Goal: Information Seeking & Learning: Learn about a topic

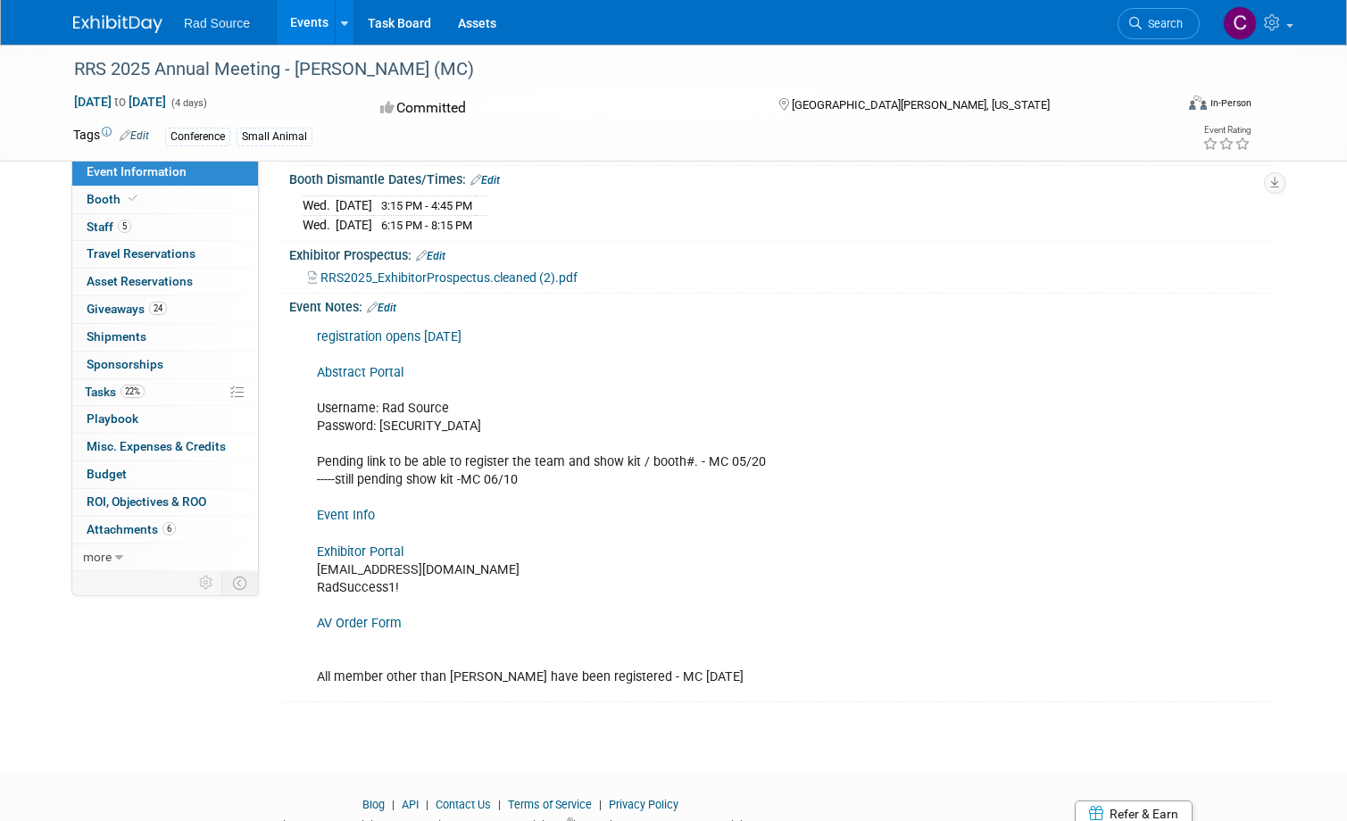
scroll to position [401, 0]
click at [116, 335] on span "Shipments 0" at bounding box center [117, 336] width 60 height 14
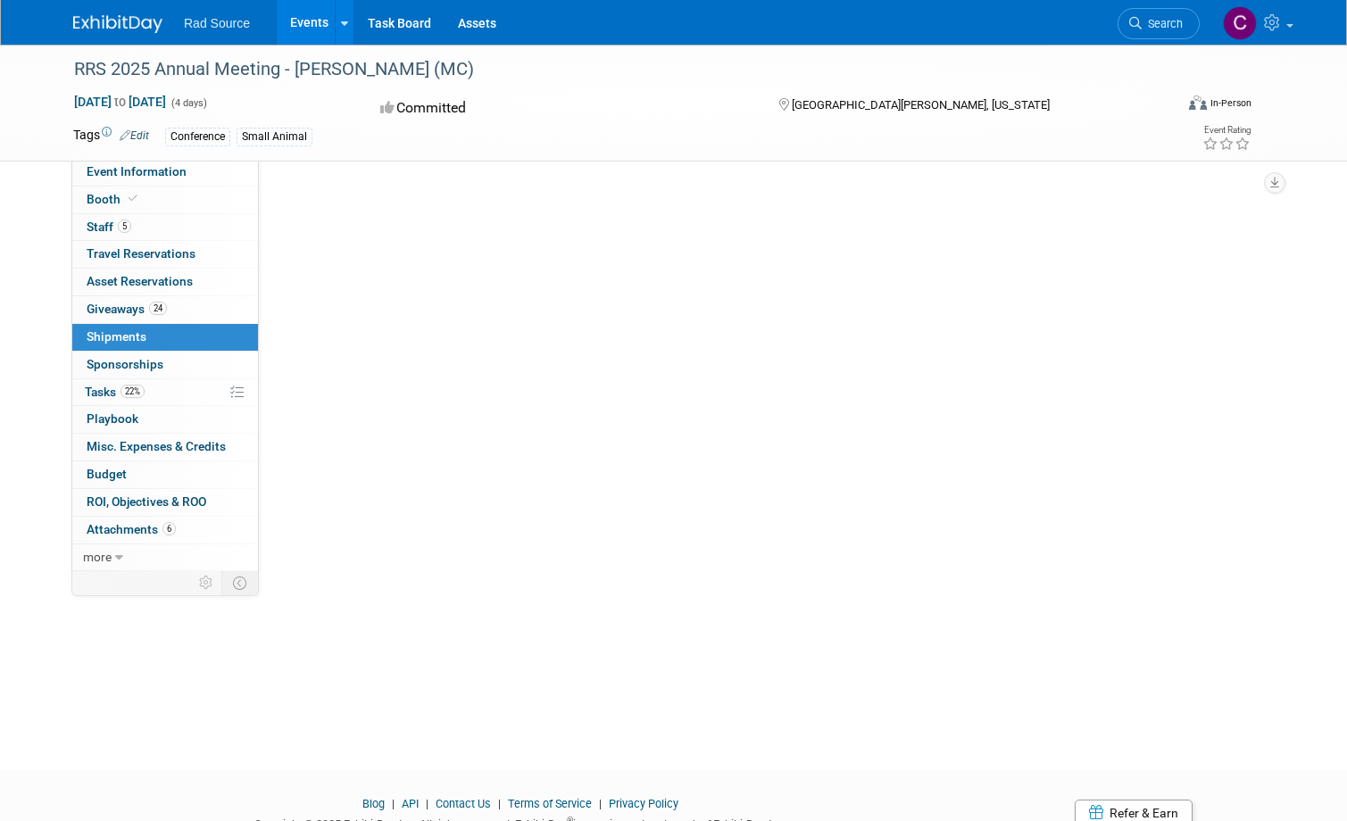
scroll to position [0, 0]
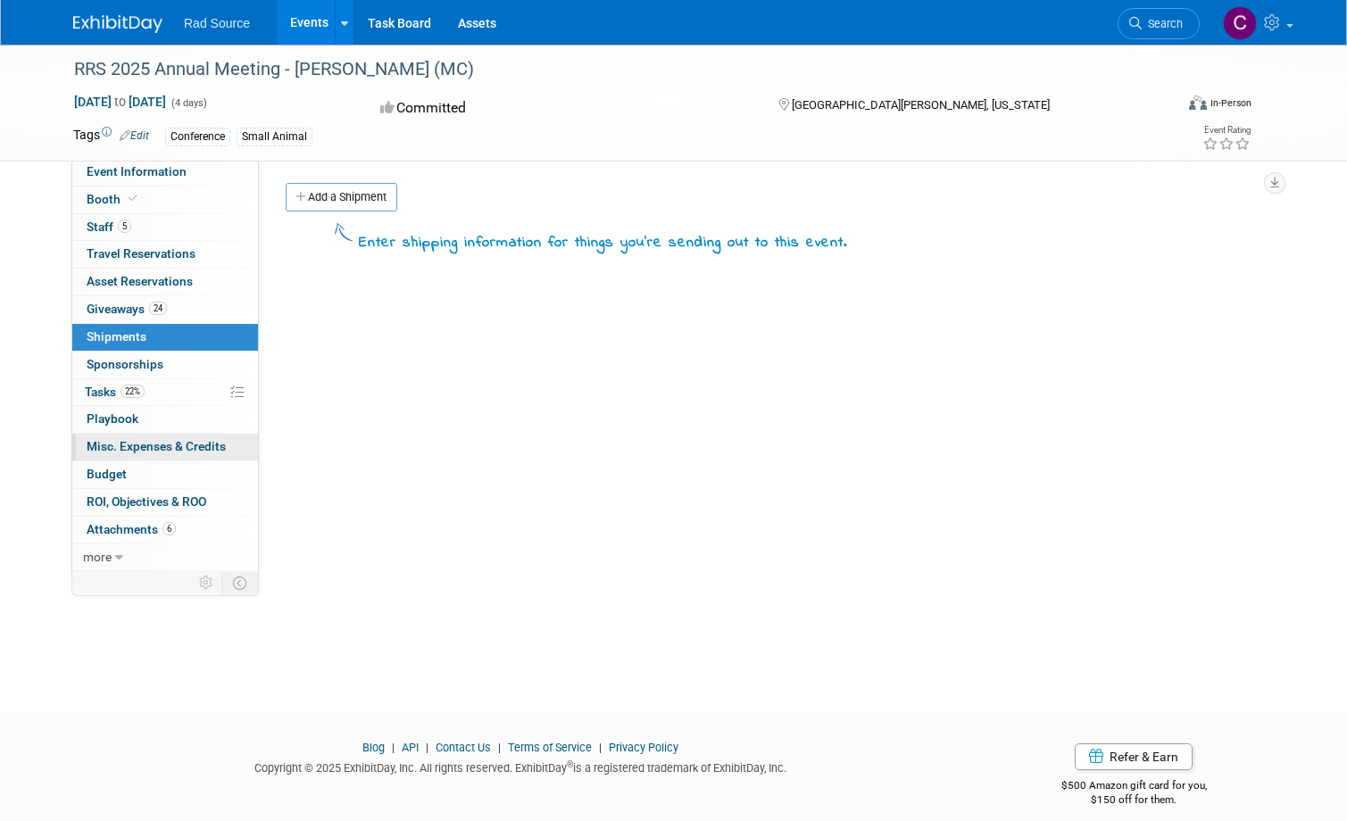
click at [124, 439] on span "Misc. Expenses & Credits 0" at bounding box center [156, 446] width 139 height 14
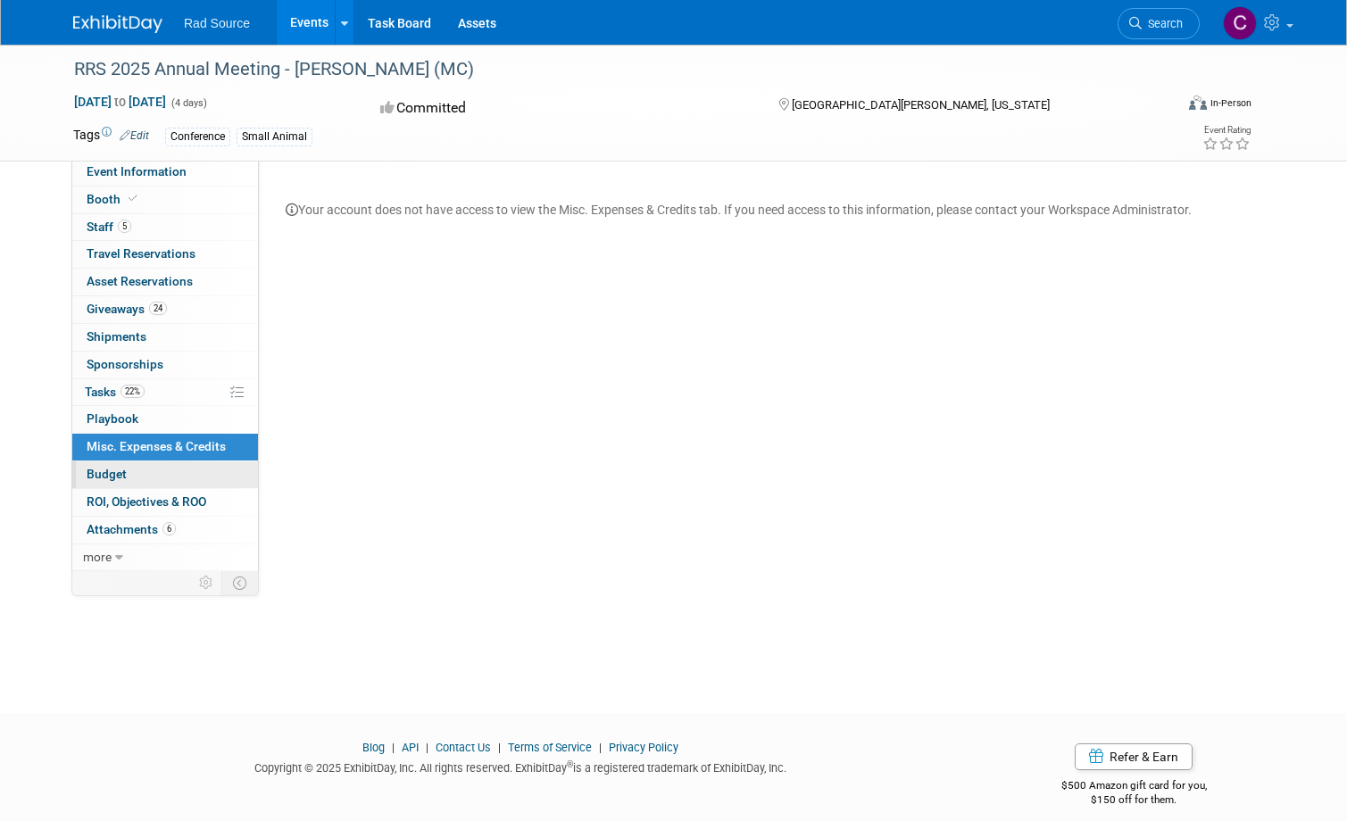
click at [127, 474] on link "Budget" at bounding box center [165, 475] width 186 height 27
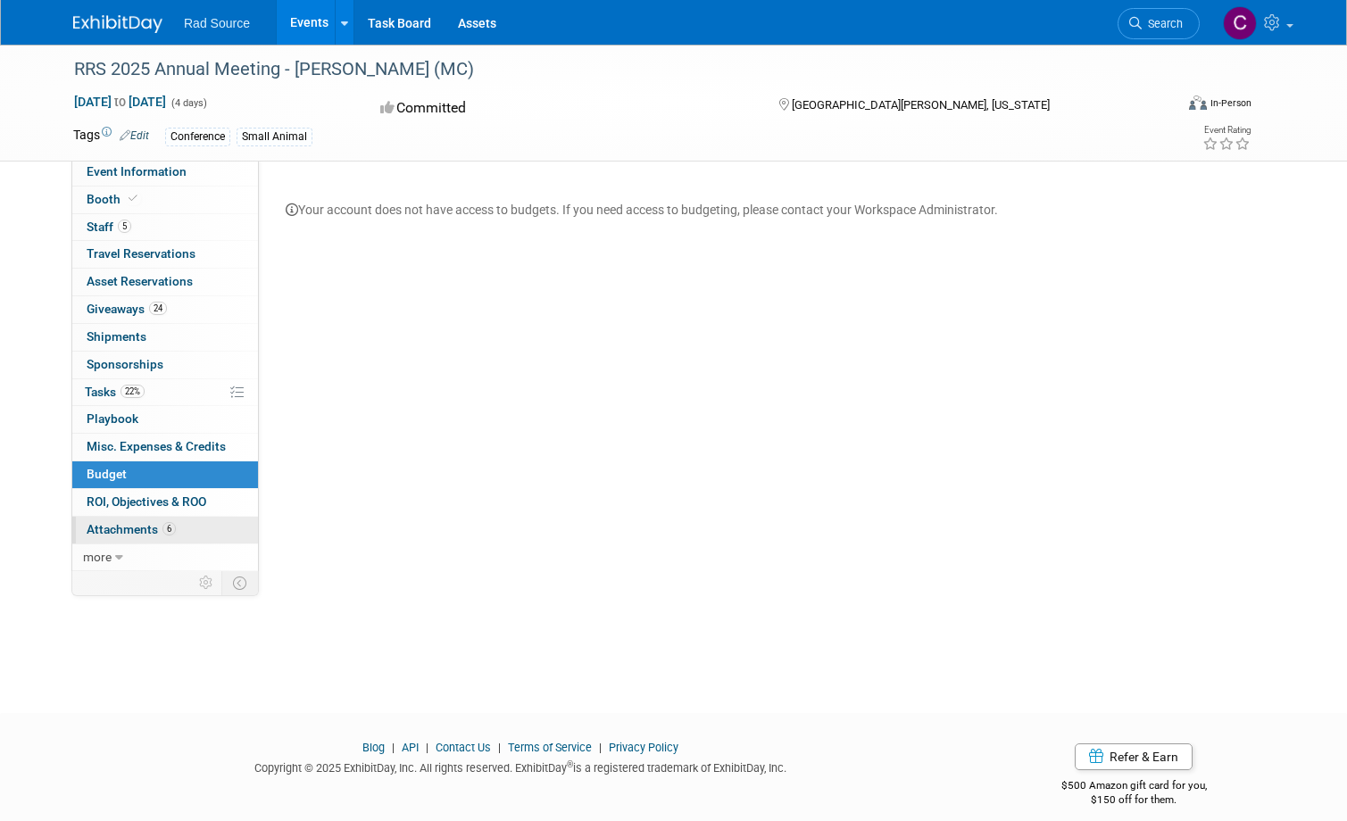
click at [139, 522] on span "Attachments 6" at bounding box center [131, 529] width 89 height 14
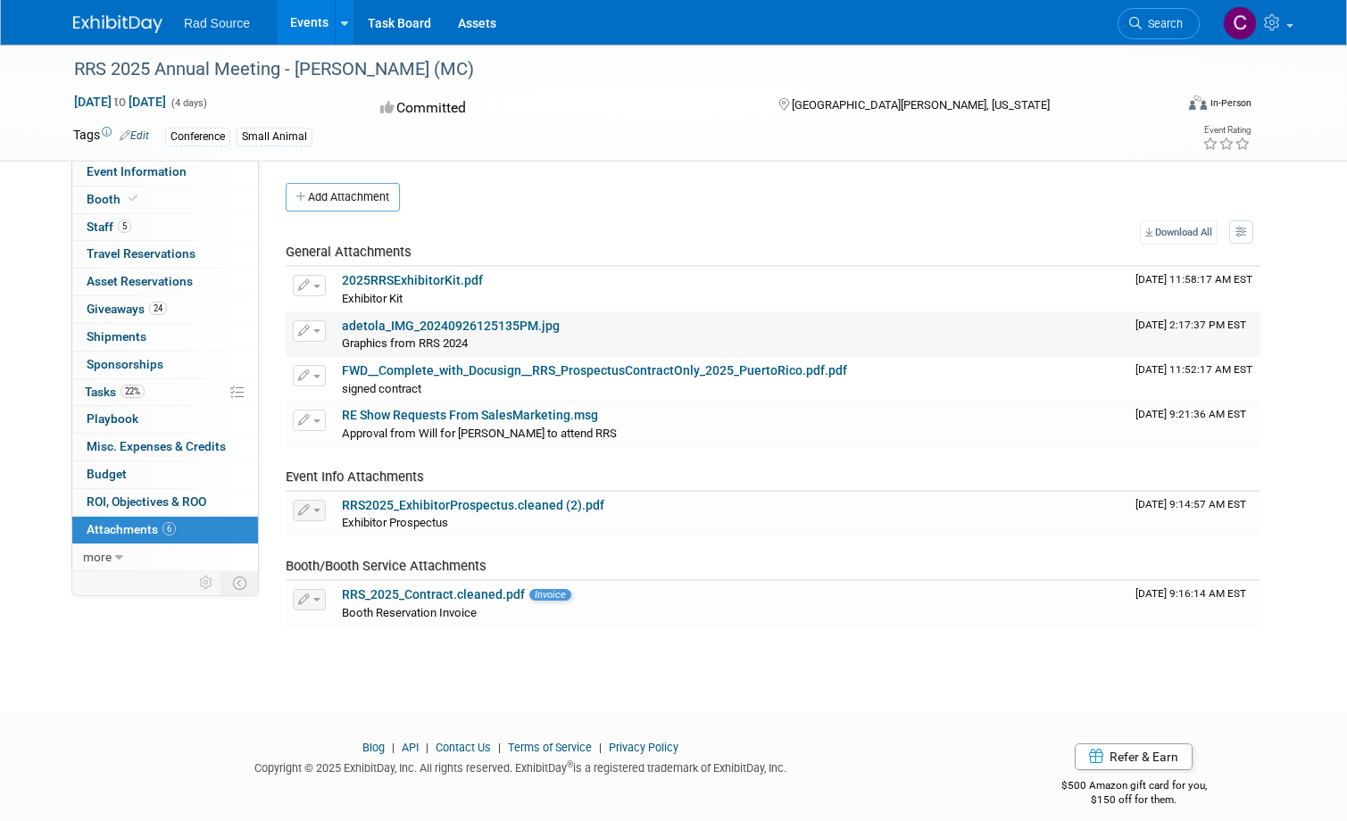
click at [451, 338] on span "Graphics from RRS 2024" at bounding box center [405, 343] width 126 height 13
click at [438, 337] on span "Graphics from RRS 2024" at bounding box center [405, 343] width 126 height 13
click at [437, 322] on link "adetola_IMG_20240926125135PM.jpg" at bounding box center [451, 326] width 218 height 14
click at [458, 379] on div "signed contract signed contract X" at bounding box center [731, 388] width 779 height 18
click at [423, 588] on link "RRS_2025_Contract.cleaned.pdf" at bounding box center [433, 595] width 183 height 14
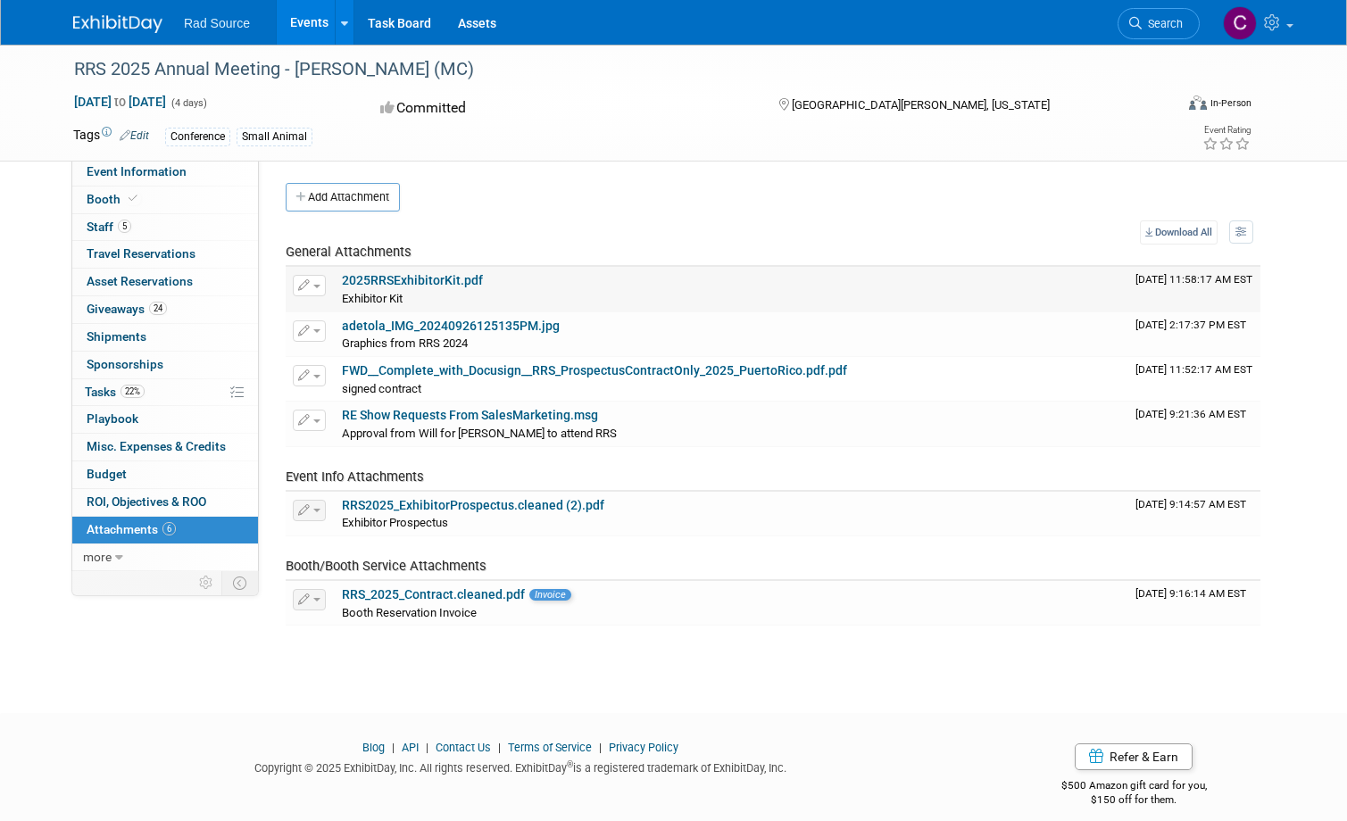
click at [442, 279] on link "2025RRSExhibitorKit.pdf" at bounding box center [412, 280] width 141 height 14
click at [144, 175] on span "Event Information" at bounding box center [137, 171] width 100 height 14
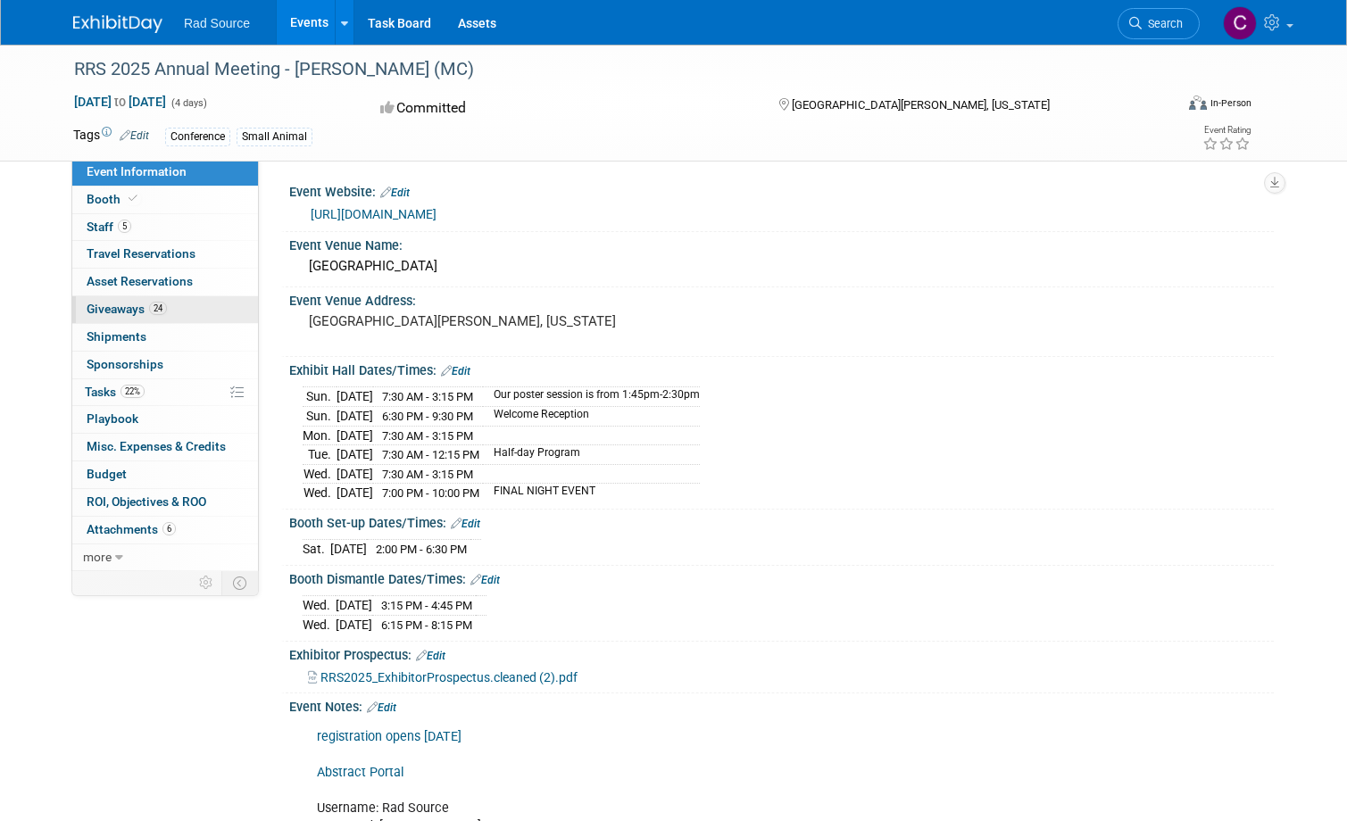
click at [132, 308] on span "Giveaways 24" at bounding box center [127, 309] width 80 height 14
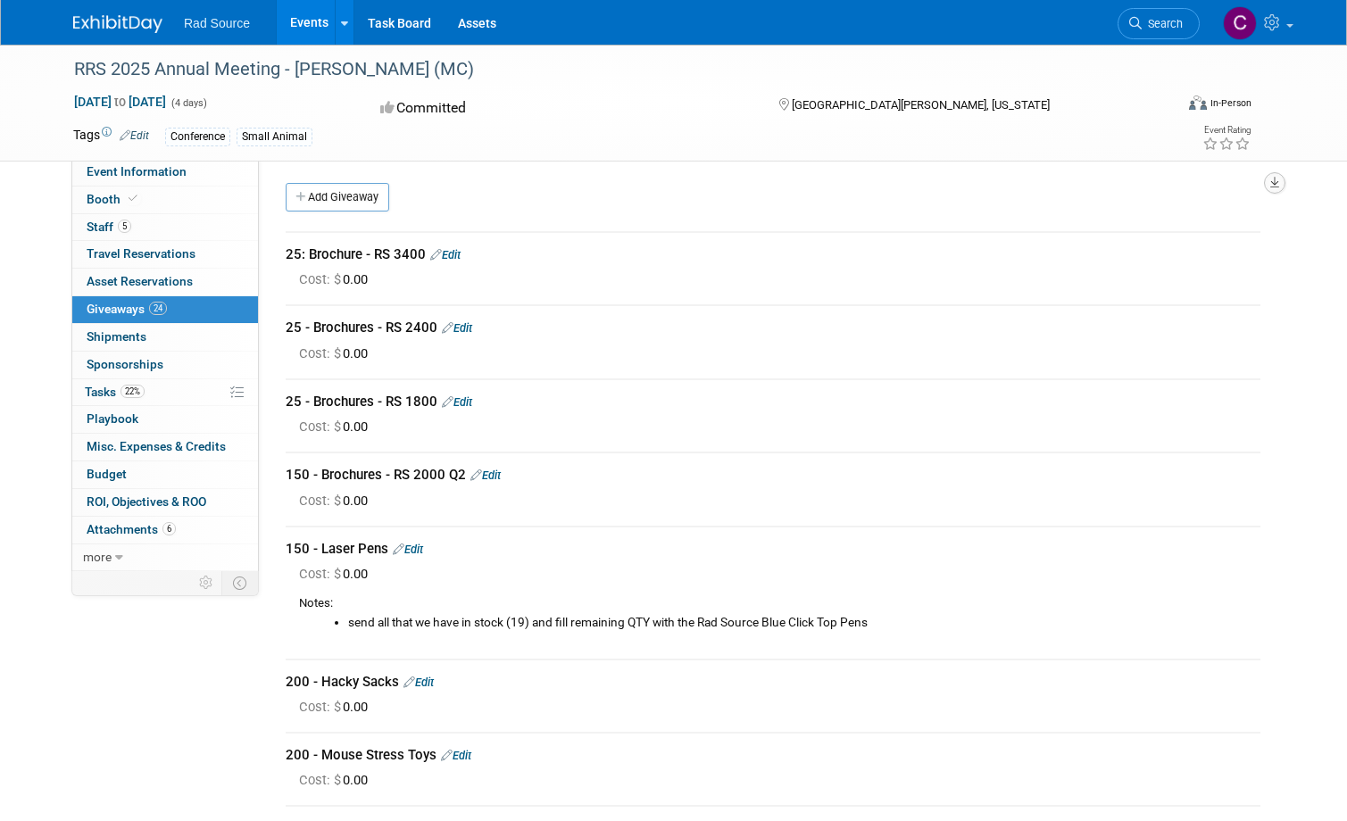
click at [1279, 183] on icon "button" at bounding box center [1275, 183] width 9 height 12
click at [1191, 233] on link "Export tab to PDF" at bounding box center [1167, 234] width 208 height 25
click at [114, 204] on span "Booth" at bounding box center [114, 199] width 54 height 14
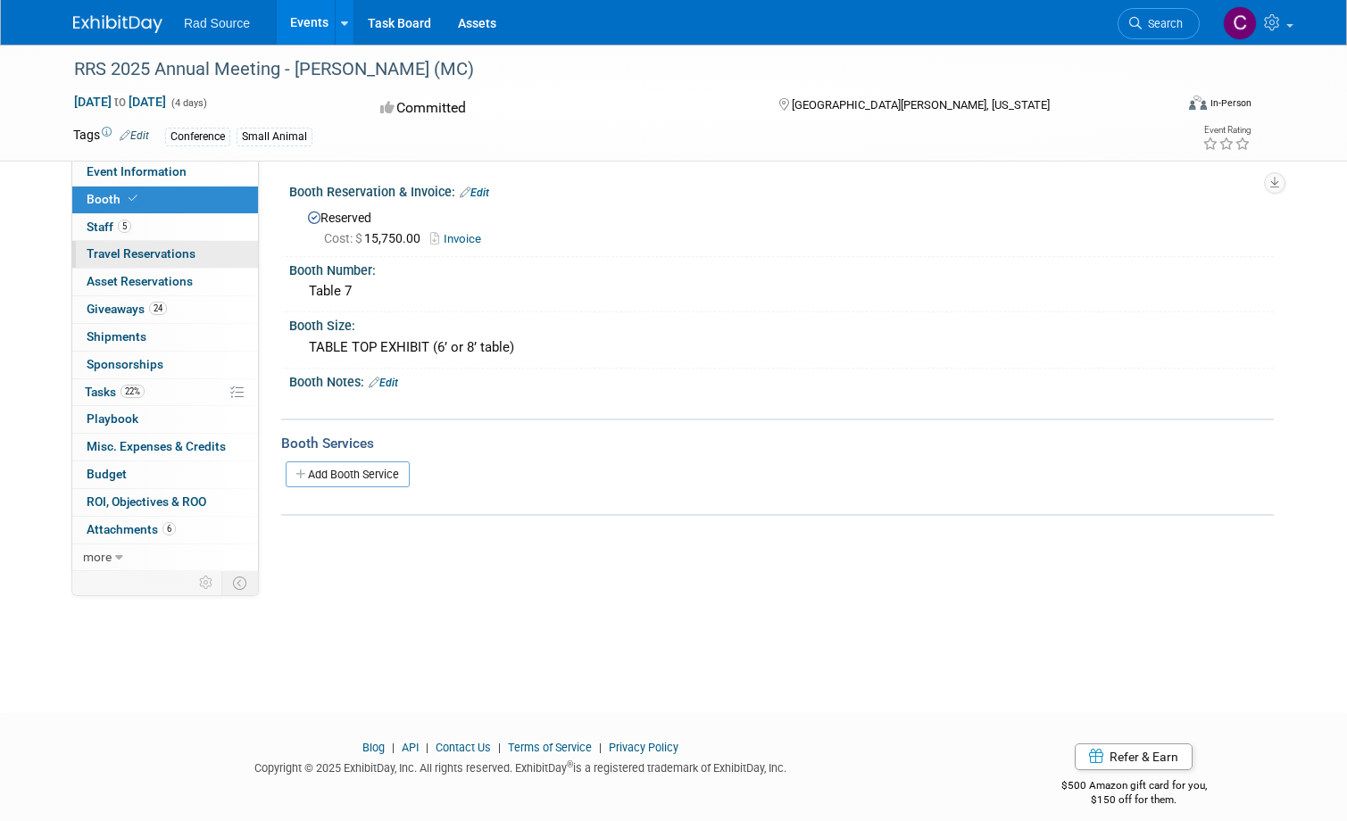
click at [135, 254] on span "Travel Reservations 0" at bounding box center [141, 253] width 109 height 14
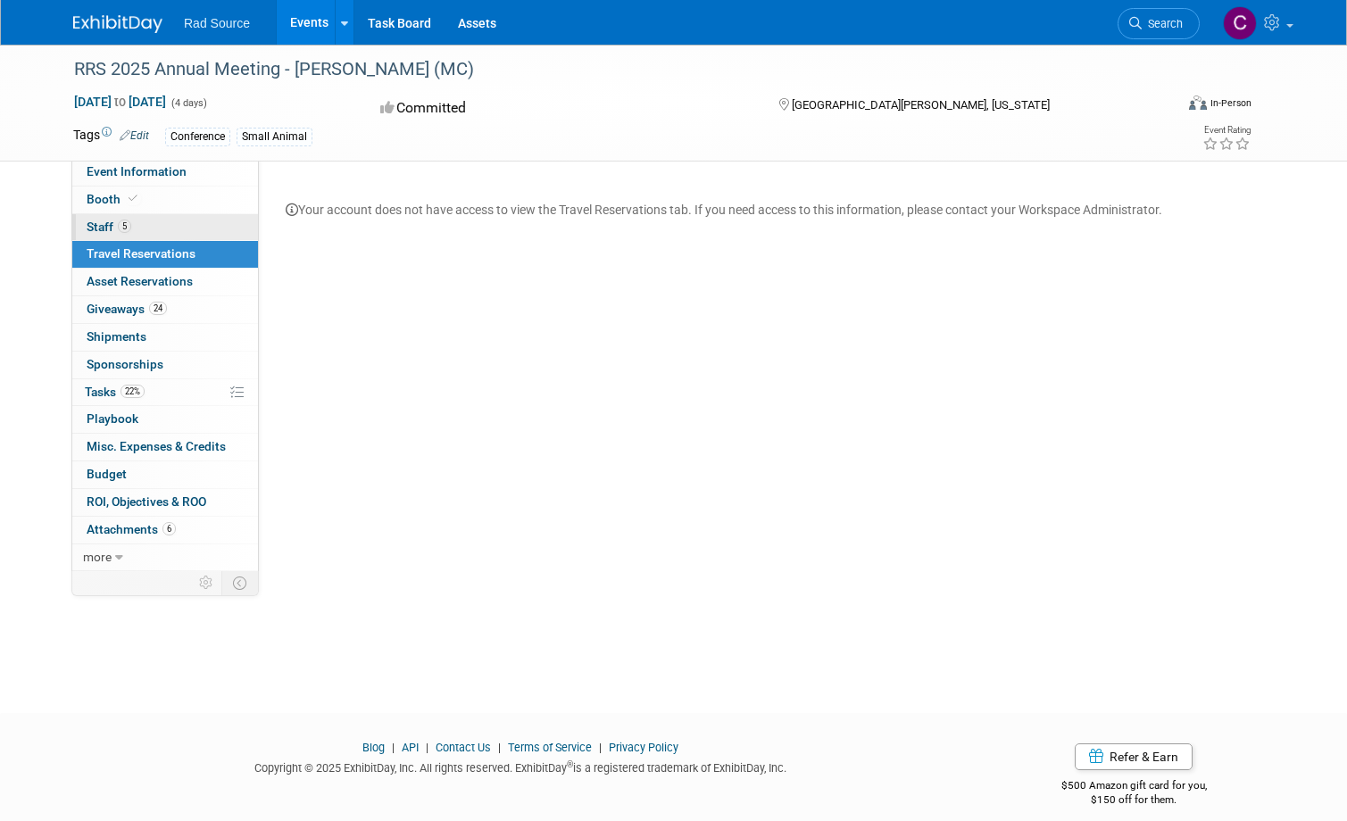
click at [151, 230] on link "5 Staff 5" at bounding box center [165, 227] width 186 height 27
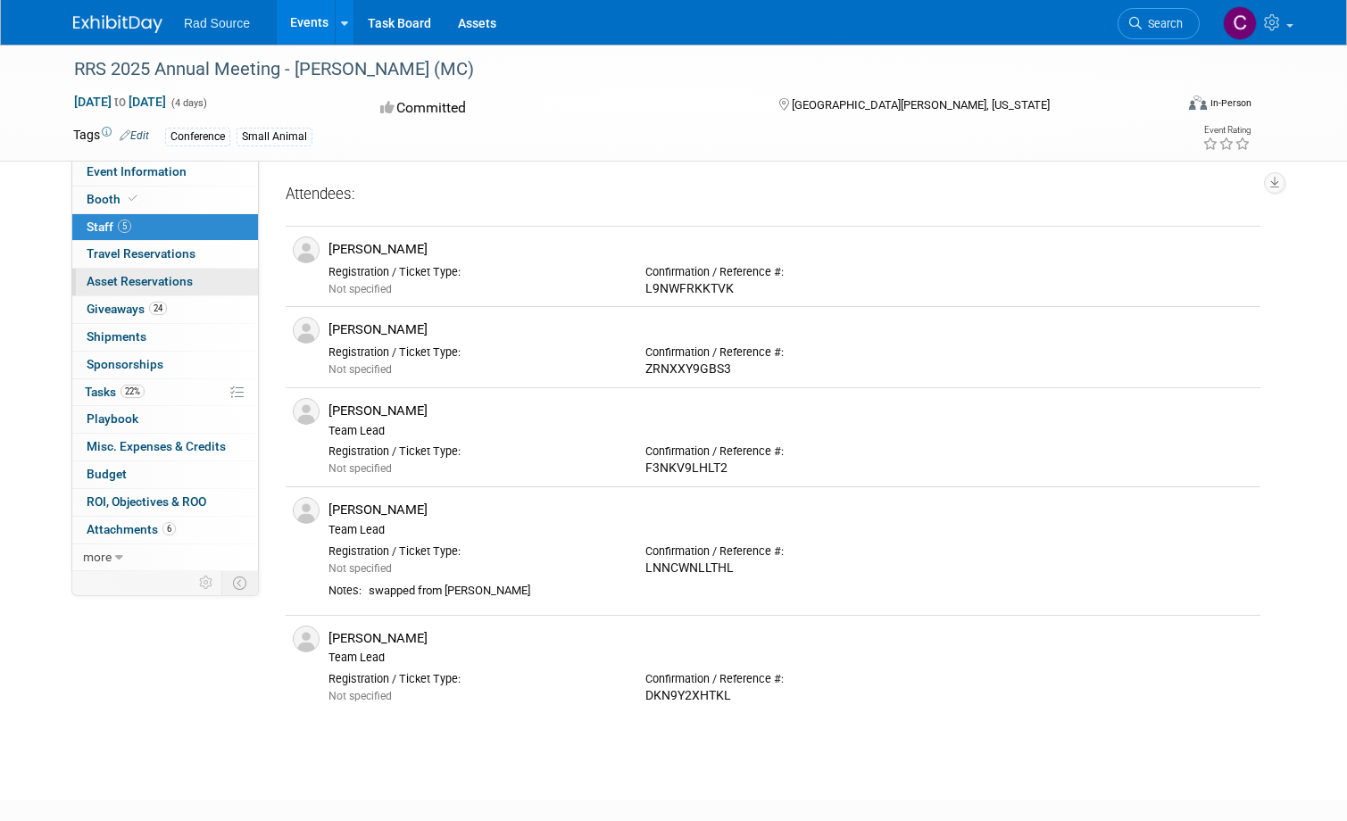
click at [151, 269] on link "0 Asset Reservations 0" at bounding box center [165, 282] width 186 height 27
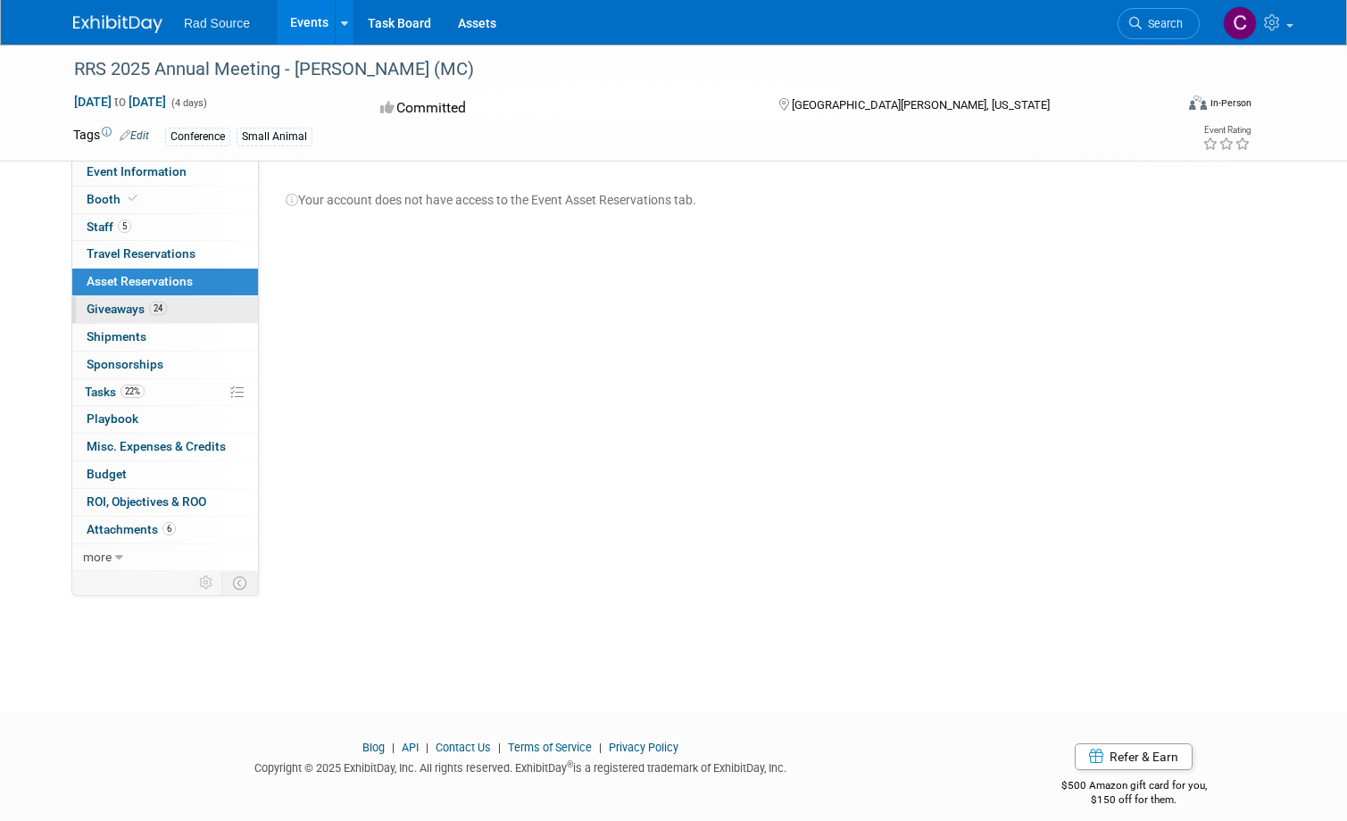
click at [113, 307] on span "Giveaways 24" at bounding box center [127, 309] width 80 height 14
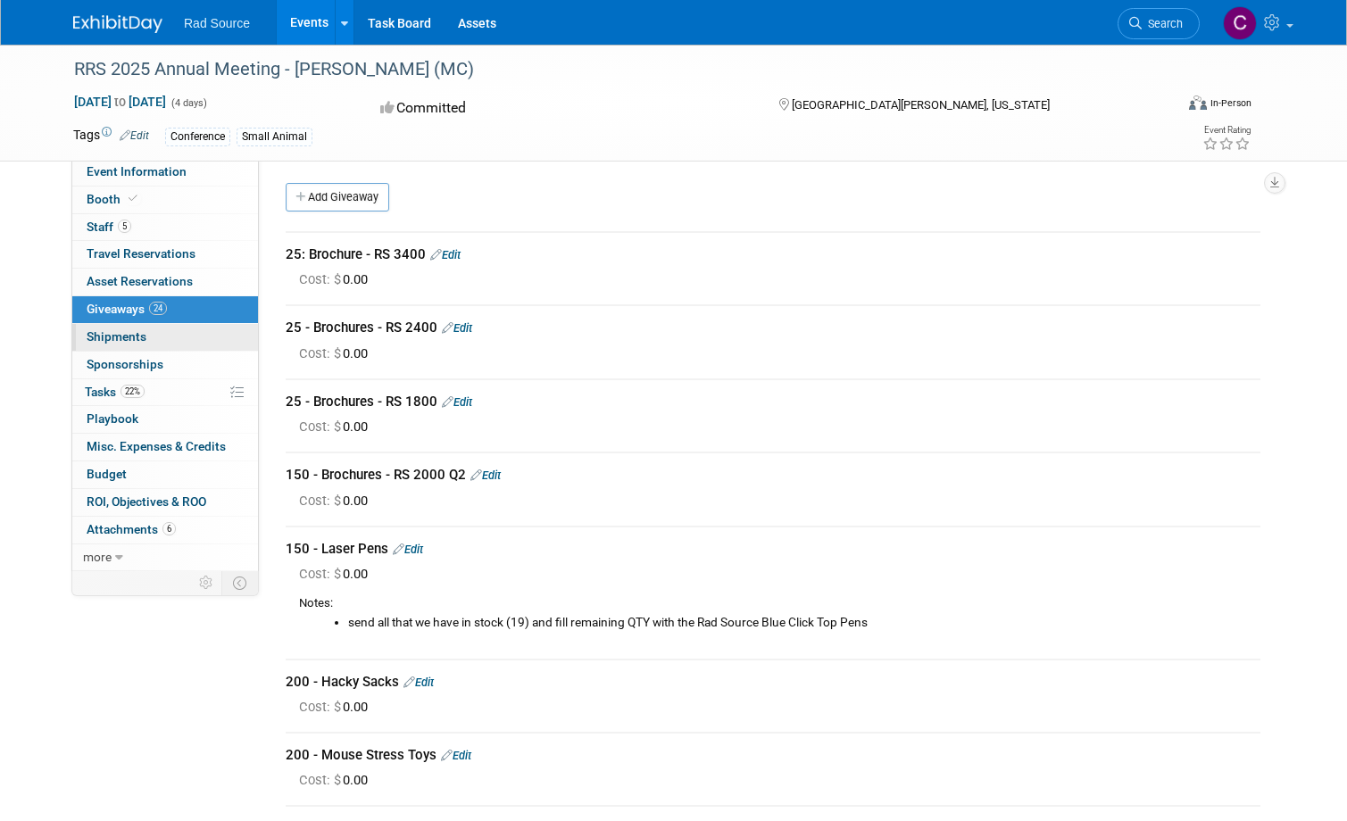
click at [113, 324] on link "0 Shipments 0" at bounding box center [165, 337] width 186 height 27
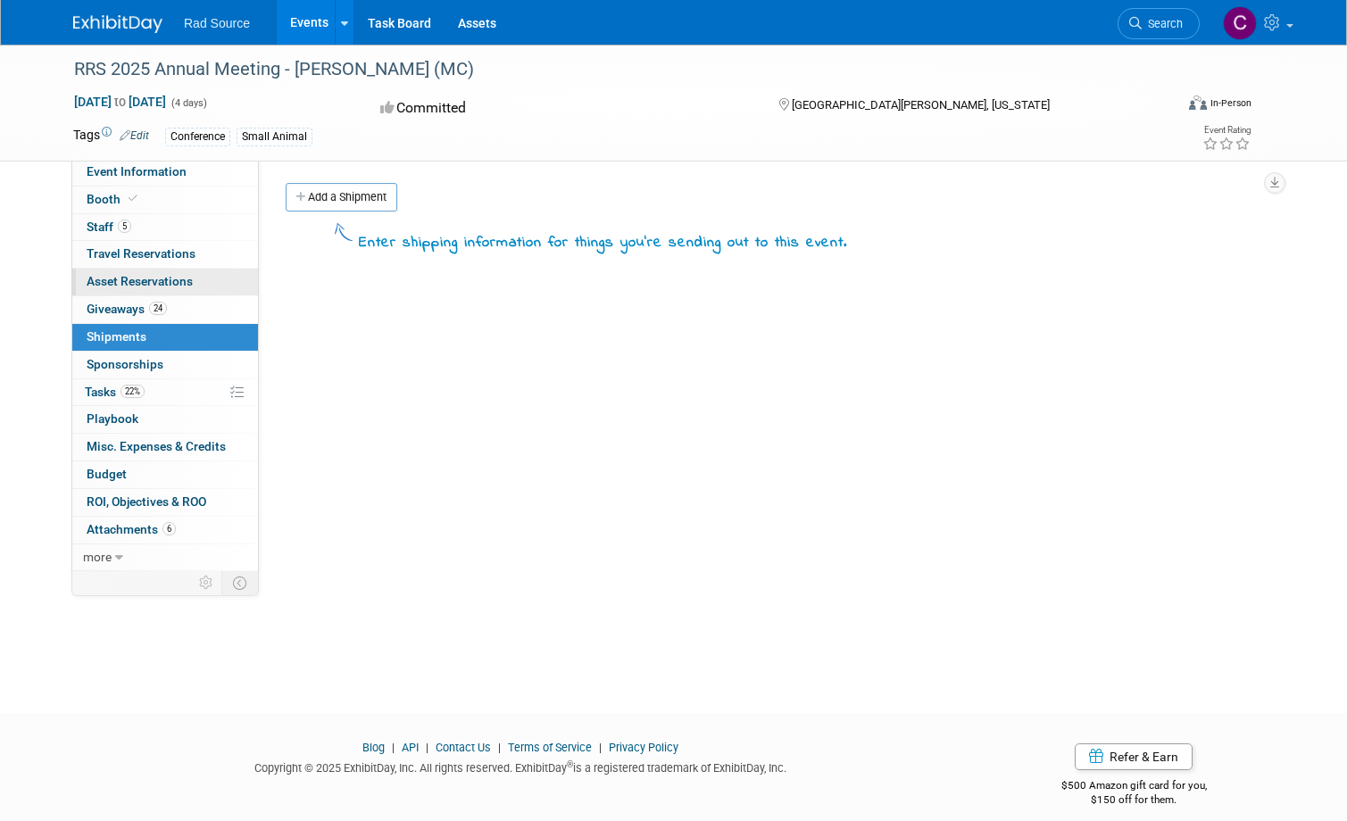
click at [128, 278] on span "Asset Reservations 0" at bounding box center [140, 281] width 106 height 14
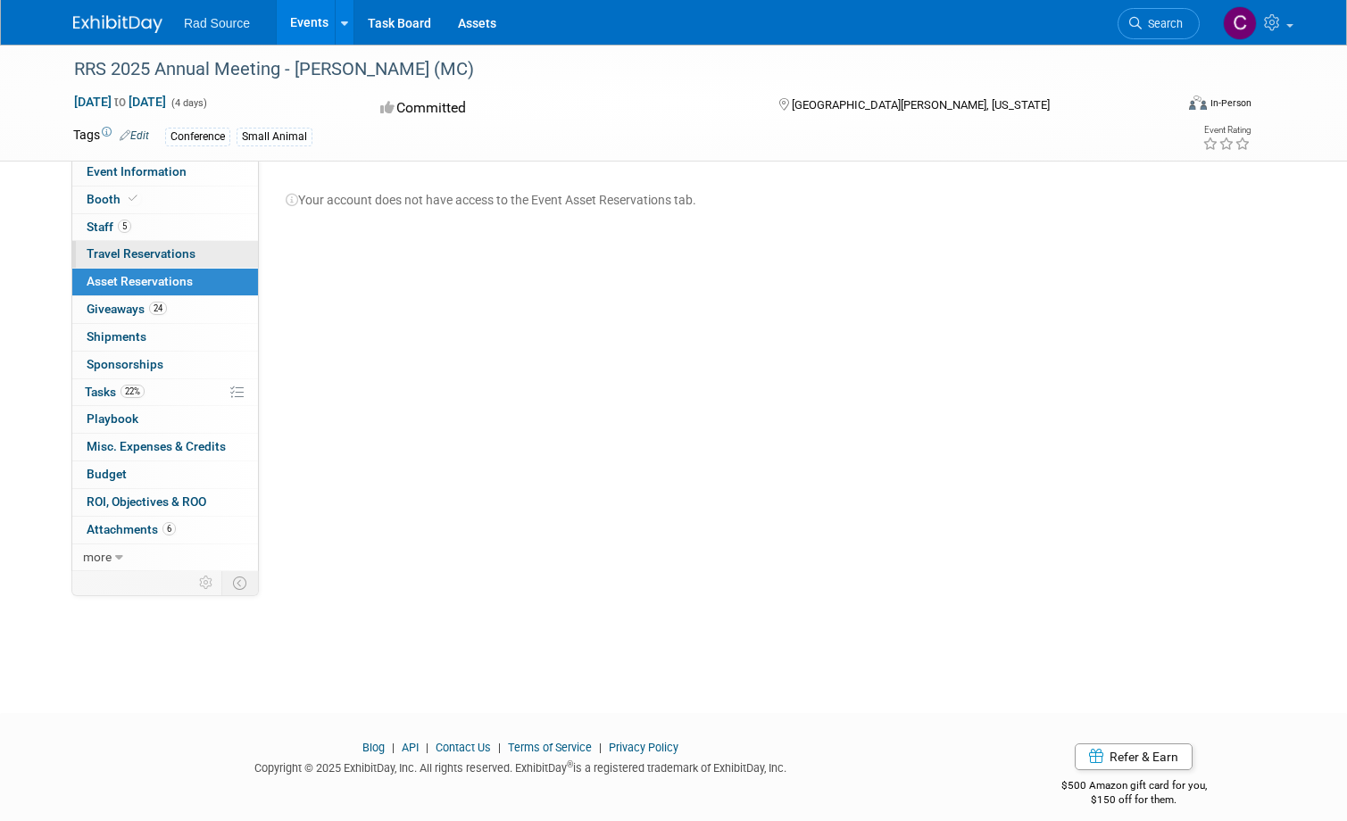
click at [134, 254] on span "Travel Reservations 0" at bounding box center [141, 253] width 109 height 14
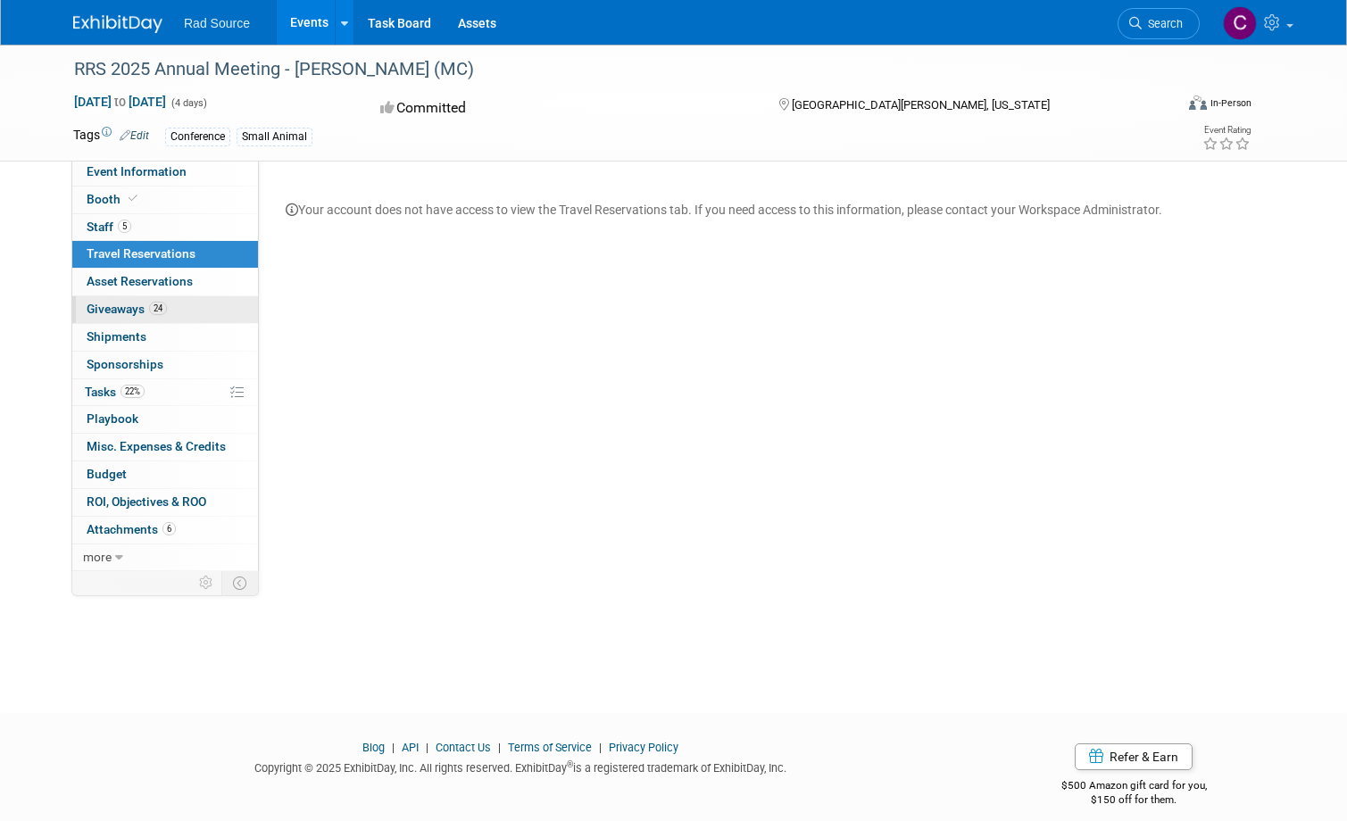
click at [123, 309] on span "Giveaways 24" at bounding box center [127, 309] width 80 height 14
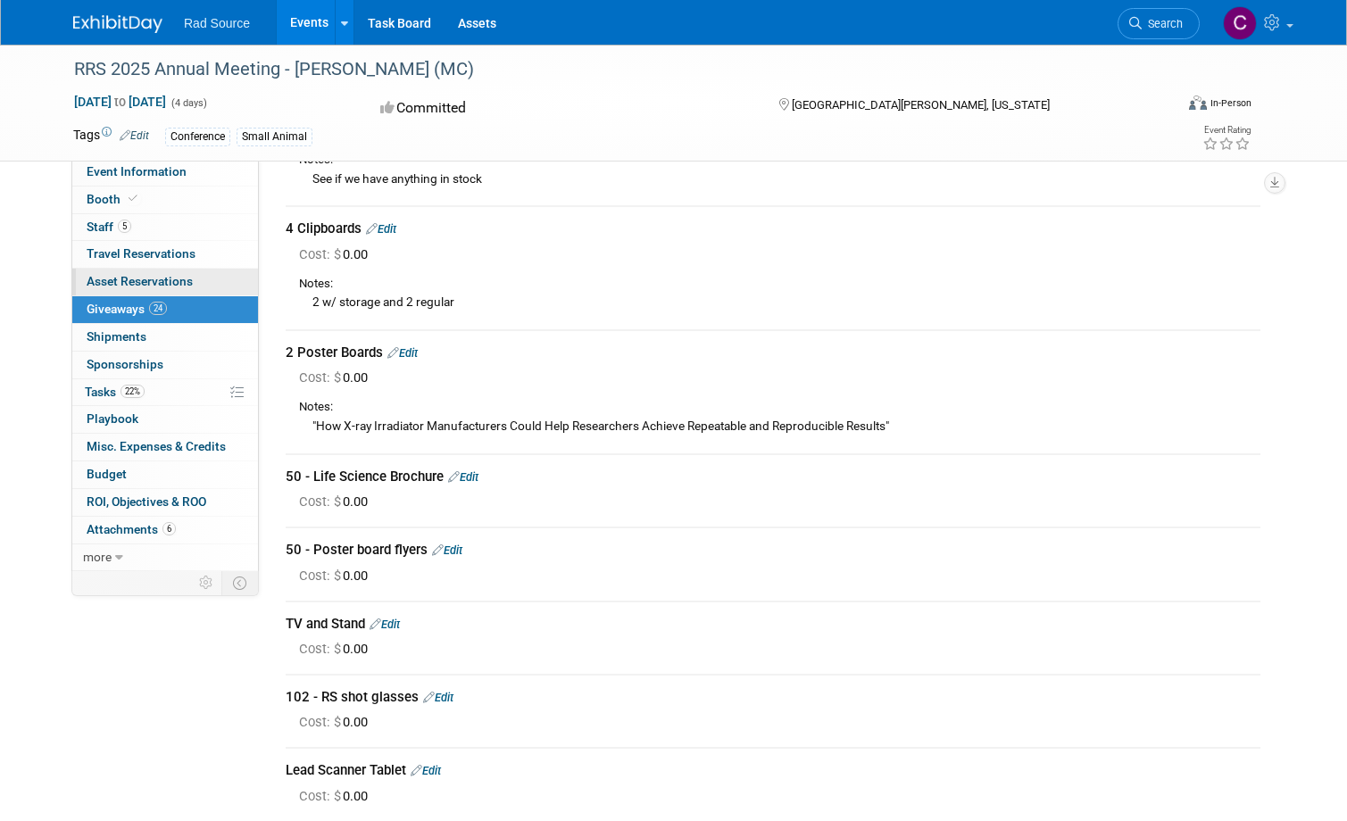
scroll to position [1468, 0]
click at [310, 26] on link "Events" at bounding box center [309, 22] width 65 height 45
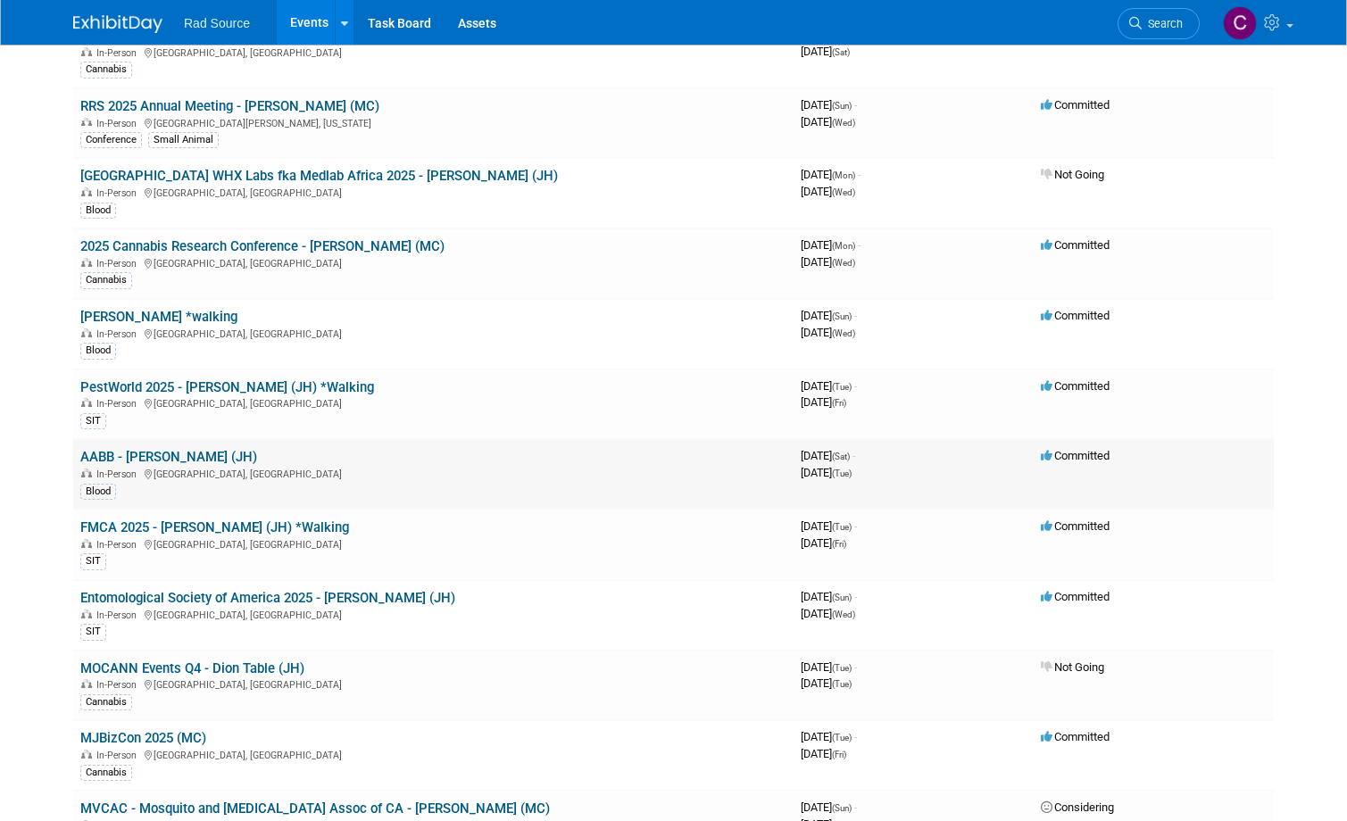
scroll to position [670, 0]
